Goal: Task Accomplishment & Management: Use online tool/utility

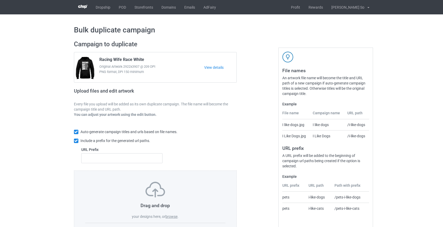
click at [171, 216] on label "browse" at bounding box center [171, 217] width 12 height 4
click at [0, 0] on input "browse" at bounding box center [0, 0] width 0 height 0
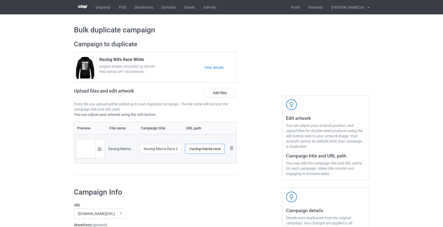
click at [195, 150] on input "/racing-mama-race-white" at bounding box center [205, 149] width 40 height 10
drag, startPoint x: 209, startPoint y: 149, endPoint x: 254, endPoint y: 149, distance: 45.3
click at [254, 149] on div "Campaign to duplicate Racing Wife Race White Original Artwork 2922x3907 @ 209 D…" at bounding box center [221, 111] width 303 height 148
type input "/mama-race"
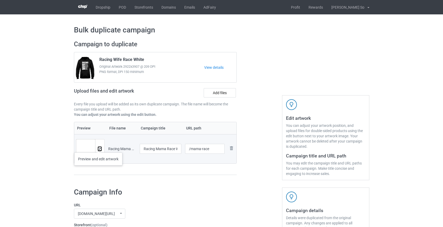
click at [98, 148] on img at bounding box center [99, 149] width 3 height 3
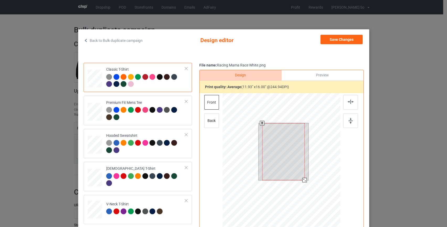
click at [309, 186] on div at bounding box center [281, 167] width 118 height 149
click at [309, 192] on div at bounding box center [281, 167] width 118 height 149
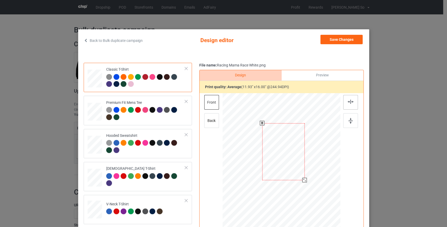
click at [349, 100] on img at bounding box center [350, 102] width 6 height 4
click at [211, 121] on div "back" at bounding box center [211, 120] width 15 height 15
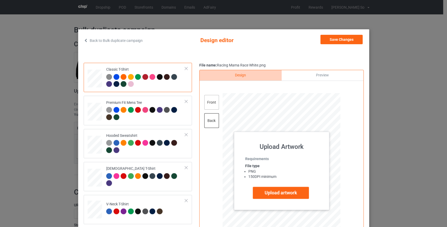
click at [208, 103] on div "front" at bounding box center [211, 102] width 15 height 15
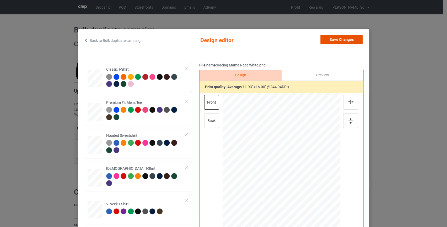
click at [332, 38] on button "Save Changes" at bounding box center [341, 39] width 42 height 9
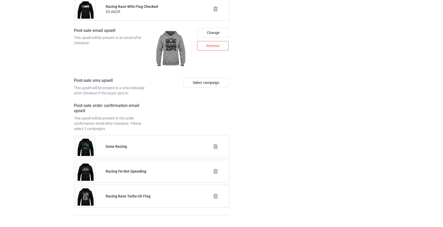
scroll to position [738, 0]
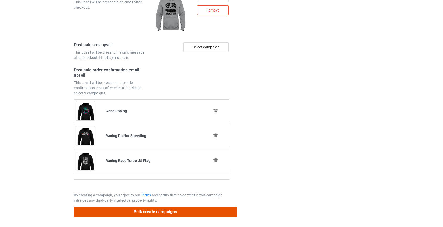
click at [149, 213] on button "Bulk create campaigns" at bounding box center [155, 212] width 163 height 11
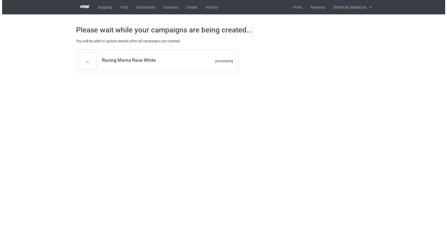
scroll to position [0, 0]
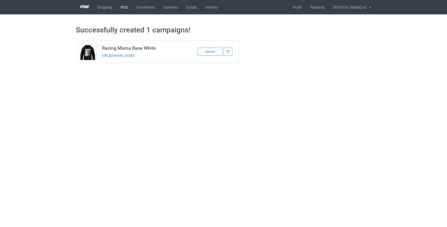
click at [124, 7] on link "POD" at bounding box center [124, 7] width 16 height 14
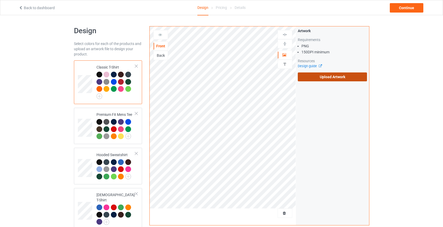
click at [343, 76] on label "Upload Artwork" at bounding box center [332, 77] width 69 height 9
click at [0, 0] on input "Upload Artwork" at bounding box center [0, 0] width 0 height 0
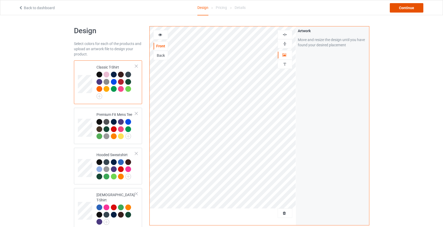
click at [414, 4] on div "Continue" at bounding box center [407, 7] width 34 height 9
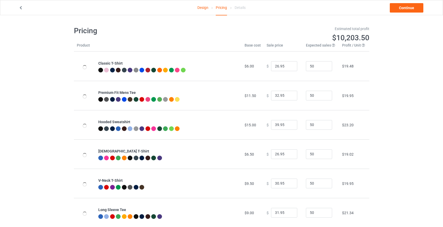
type input "46.95"
type input "39.95"
drag, startPoint x: 276, startPoint y: 125, endPoint x: 257, endPoint y: 125, distance: 18.6
click at [257, 125] on tr "Hooded Sweatshirt $19.00 $ 46.95 50 $25.99" at bounding box center [221, 124] width 295 height 29
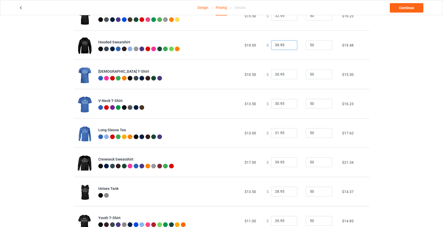
scroll to position [95, 0]
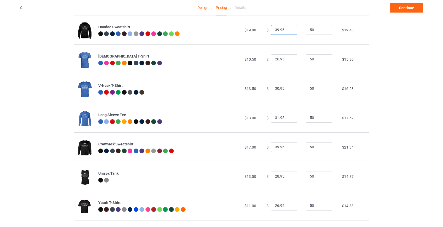
type input "39.95"
click at [274, 146] on input "39.95" at bounding box center [284, 148] width 26 height 10
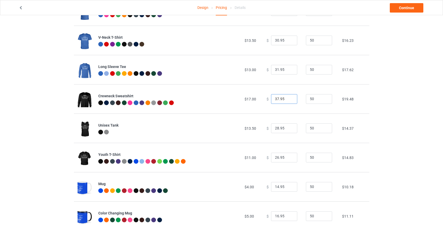
scroll to position [158, 0]
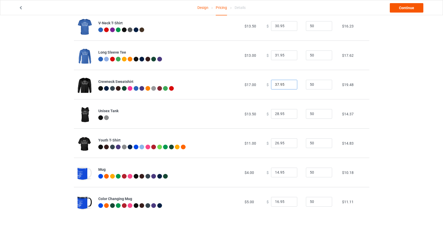
type input "37.95"
click at [403, 7] on link "Continue" at bounding box center [407, 7] width 34 height 9
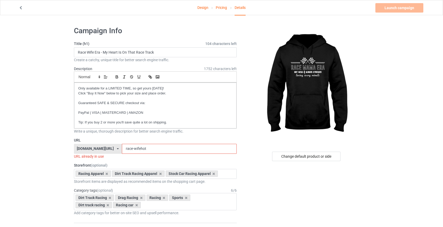
drag, startPoint x: 125, startPoint y: 149, endPoint x: 121, endPoint y: 149, distance: 4.5
click at [122, 150] on input "race-wifehot" at bounding box center [179, 149] width 115 height 10
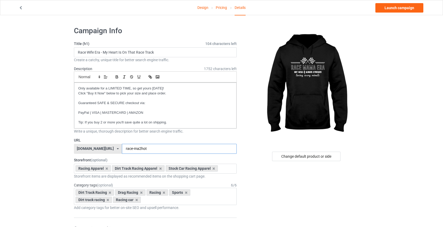
type input "race-ma2hot"
click at [91, 52] on input "Race Wife Era - My Heart Is On That Race Track" at bounding box center [155, 52] width 163 height 10
type input "Race Mama Era - My Heart Is On That Race Track"
click at [400, 9] on link "Launch campaign" at bounding box center [399, 7] width 48 height 9
